Goal: Find contact information: Obtain details needed to contact an individual or organization

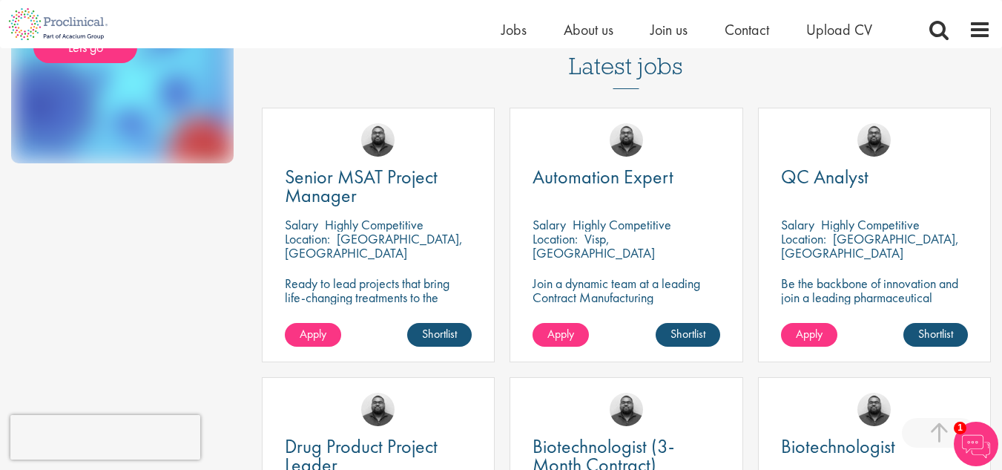
scroll to position [341, 0]
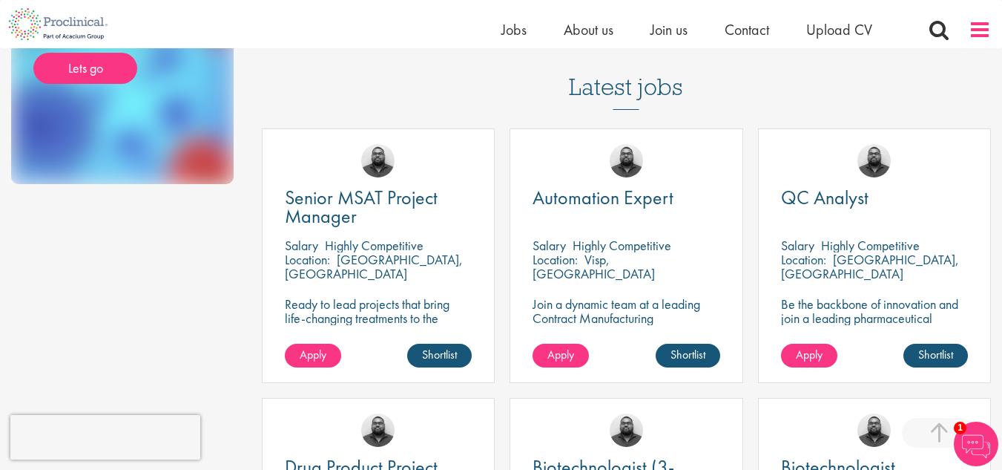
click at [974, 36] on span at bounding box center [980, 30] width 22 height 22
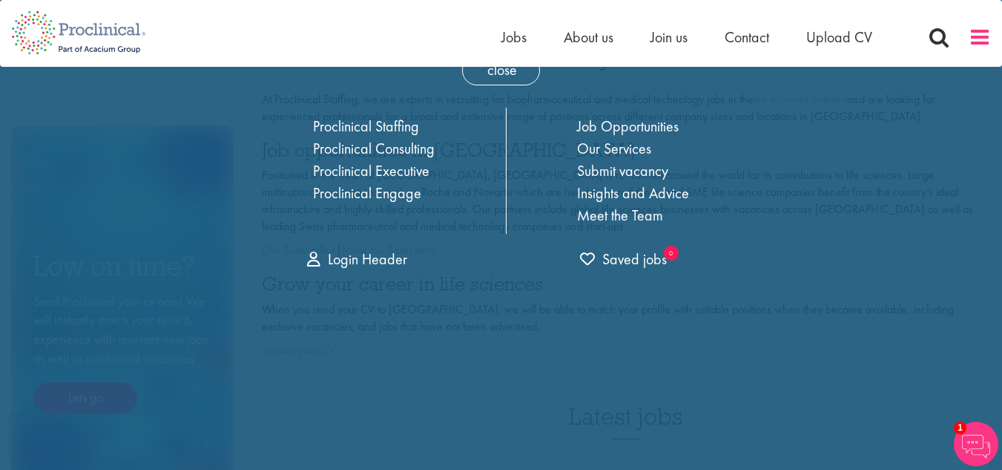
scroll to position [0, 0]
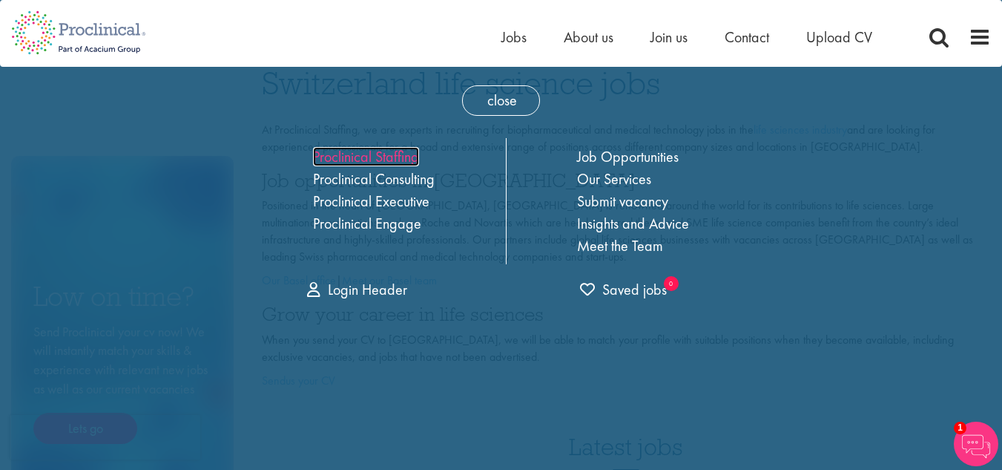
click at [384, 156] on link "Proclinical Staffing" at bounding box center [366, 156] width 106 height 19
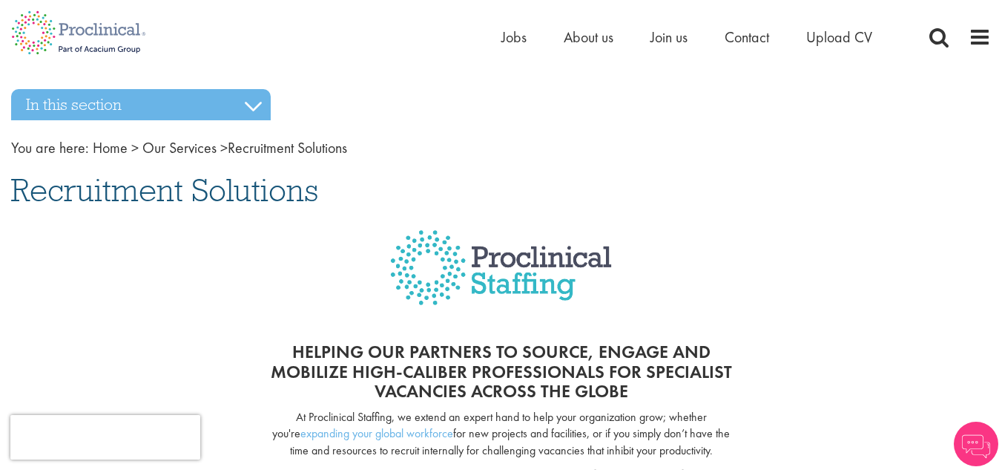
click at [1001, 53] on div "Home Jobs About us Join us Contact Upload CV" at bounding box center [501, 28] width 1002 height 56
drag, startPoint x: 1001, startPoint y: 53, endPoint x: 1011, endPoint y: 96, distance: 44.3
click at [973, 35] on span at bounding box center [980, 37] width 22 height 22
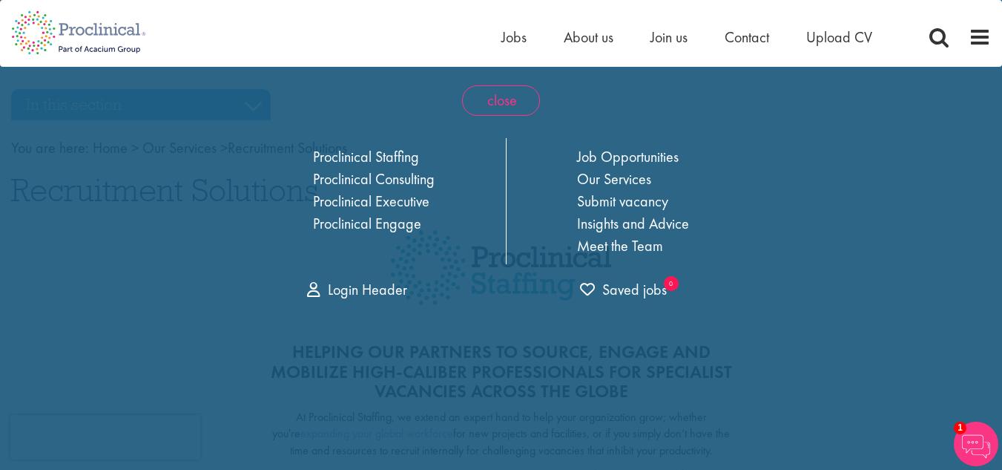
click at [479, 96] on span "close" at bounding box center [501, 100] width 78 height 30
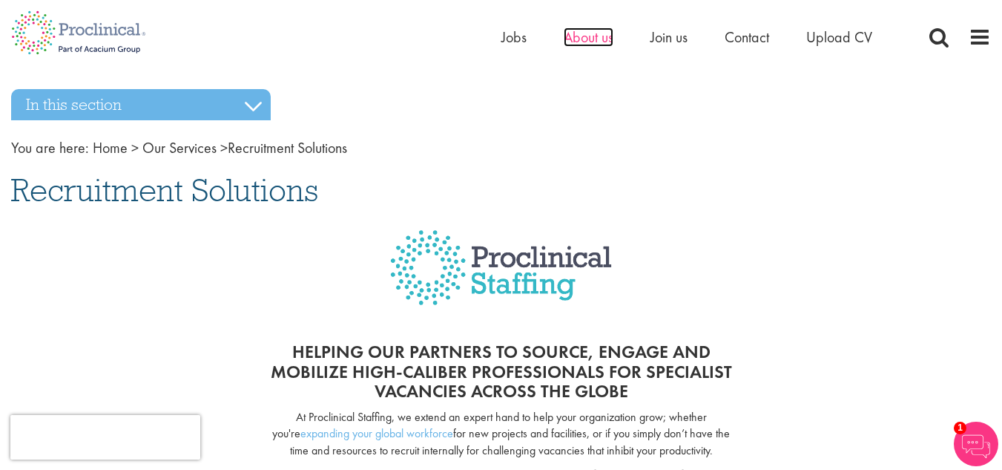
click at [594, 36] on span "About us" at bounding box center [589, 36] width 50 height 19
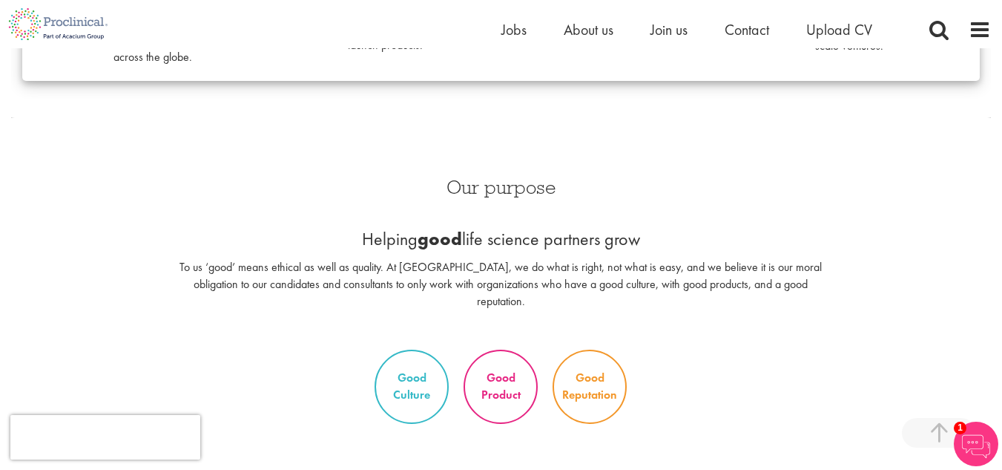
scroll to position [692, 0]
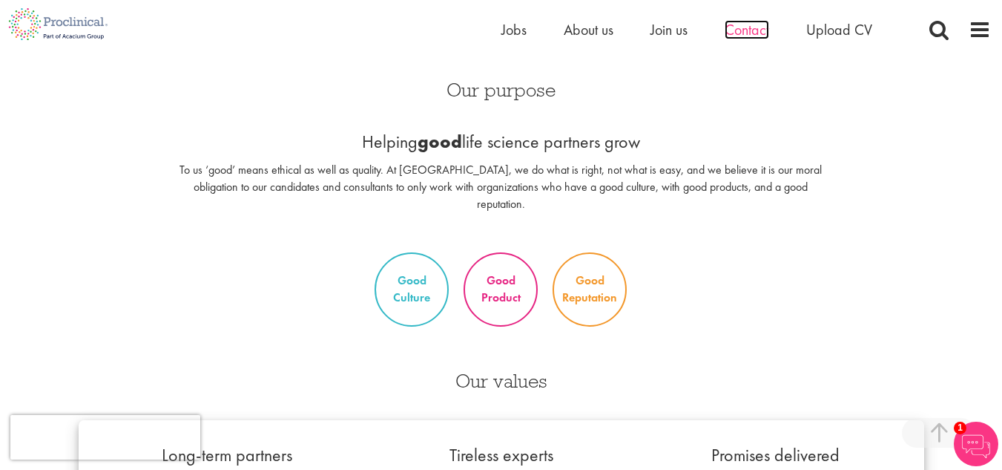
click at [753, 33] on span "Contact" at bounding box center [747, 29] width 45 height 19
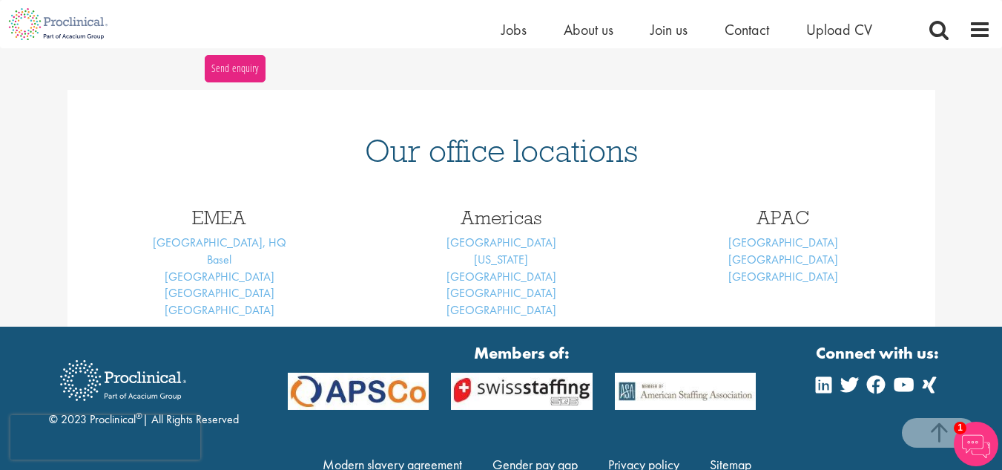
scroll to position [583, 0]
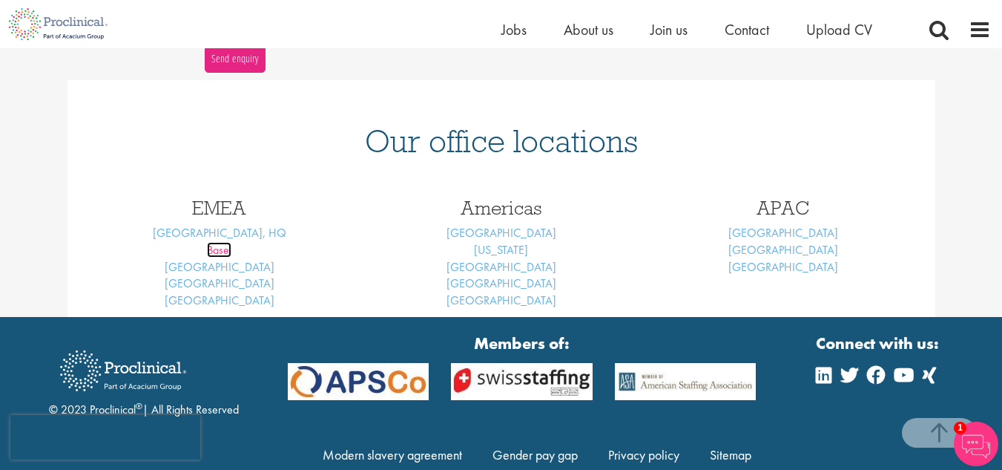
click at [221, 253] on link "Basel" at bounding box center [219, 250] width 24 height 16
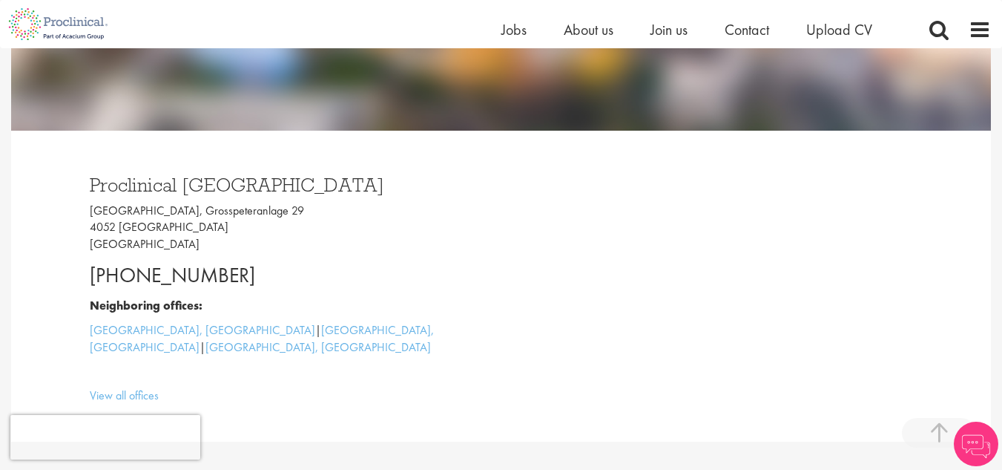
scroll to position [375, 0]
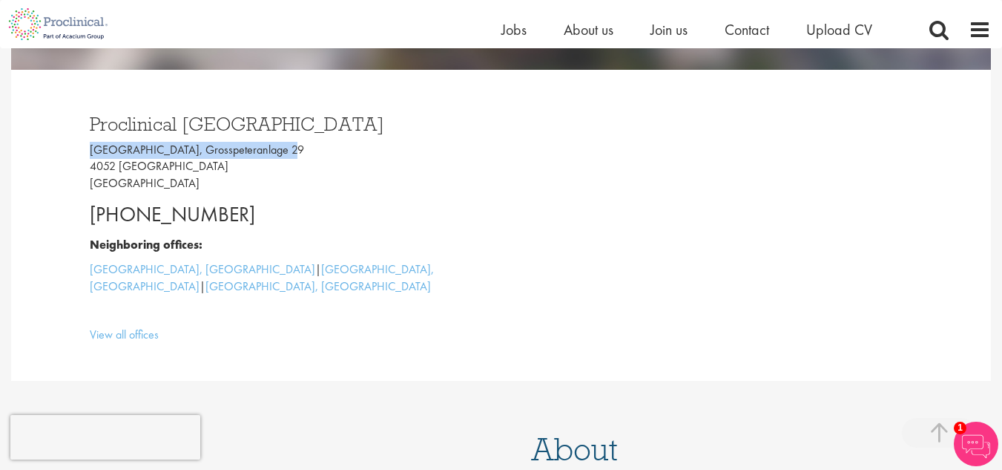
drag, startPoint x: 89, startPoint y: 148, endPoint x: 293, endPoint y: 142, distance: 204.1
click at [293, 142] on p "[GEOGRAPHIC_DATA], [STREET_ADDRESS]" at bounding box center [290, 167] width 401 height 51
copy p "[GEOGRAPHIC_DATA], Grosspeteranlage 29"
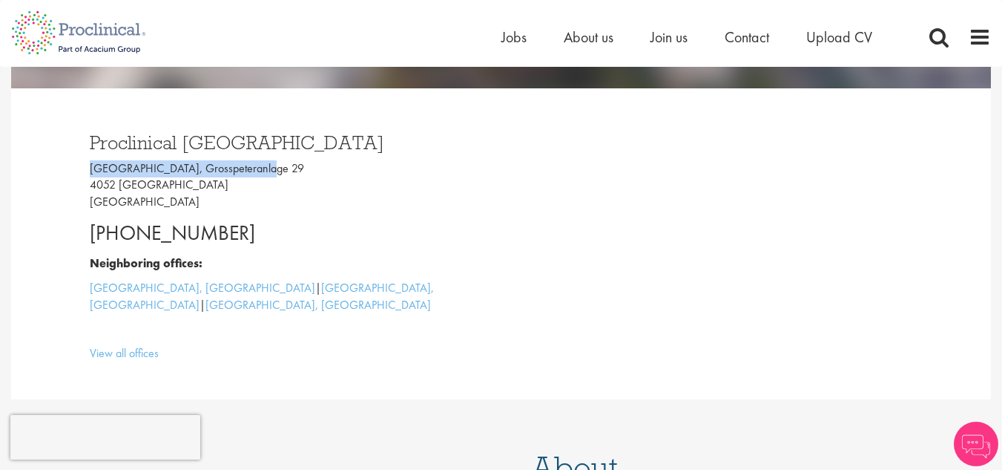
drag, startPoint x: 0, startPoint y: 0, endPoint x: 86, endPoint y: 166, distance: 187.2
click at [86, 166] on div "Proclinical Switzerland Grosspeter Tower, Grosspeteranlage 29 4052 Basel Switze…" at bounding box center [290, 244] width 423 height 252
copy p "Grosspeter Tower, Grosspeteranlag"
